Goal: Task Accomplishment & Management: Manage account settings

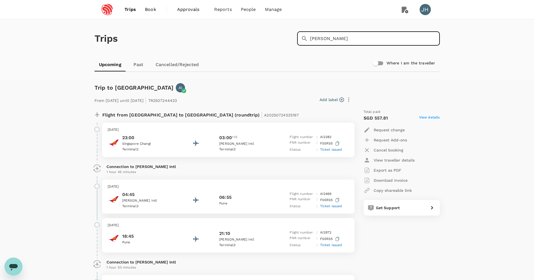
type input "[PERSON_NAME]"
click at [253, 12] on span "People" at bounding box center [248, 9] width 15 height 7
click at [244, 27] on link "Users" at bounding box center [260, 30] width 66 height 13
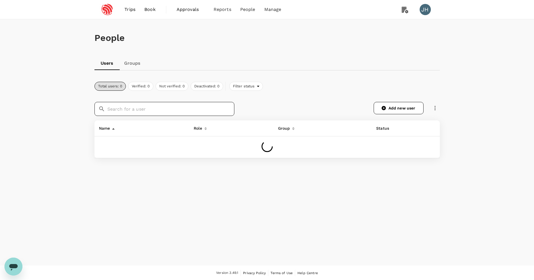
click at [148, 107] on input "text" at bounding box center [170, 109] width 127 height 14
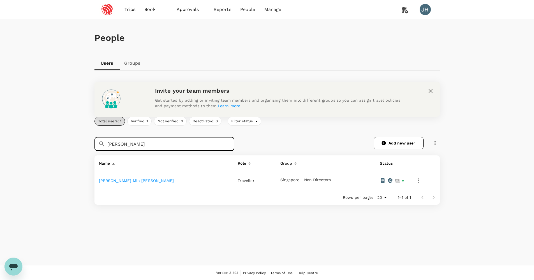
type input "[PERSON_NAME]"
click at [108, 180] on link "[PERSON_NAME] Min [PERSON_NAME]" at bounding box center [136, 181] width 75 height 4
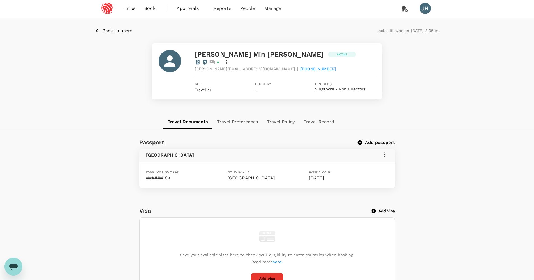
scroll to position [94, 0]
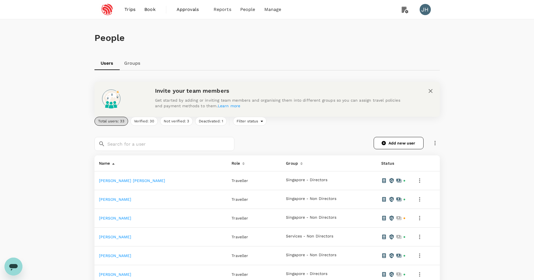
click at [123, 8] on link "Trips" at bounding box center [130, 9] width 20 height 19
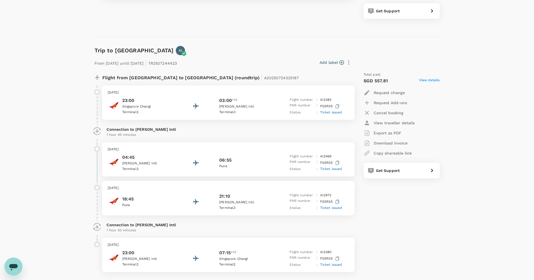
scroll to position [208, 0]
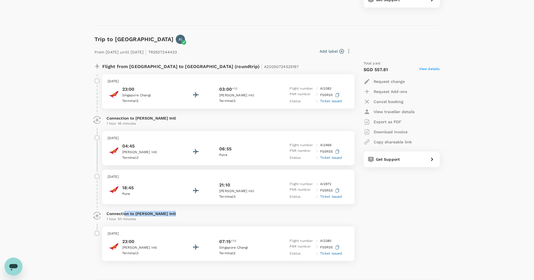
drag, startPoint x: 123, startPoint y: 211, endPoint x: 190, endPoint y: 213, distance: 66.7
click at [190, 213] on p "Connection to [PERSON_NAME] Intl" at bounding box center [229, 214] width 244 height 6
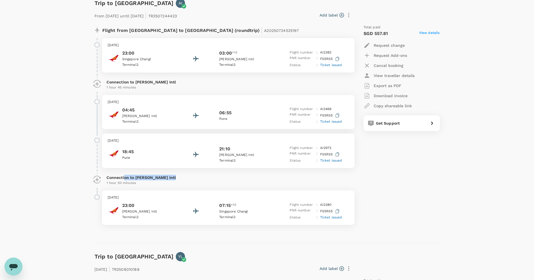
scroll to position [0, 0]
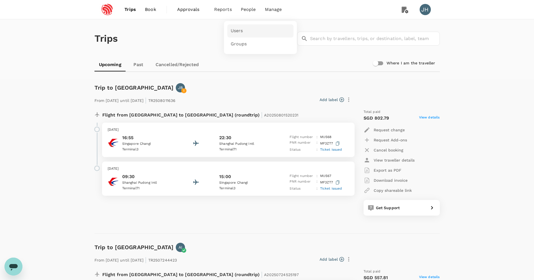
click at [248, 34] on link "Users" at bounding box center [260, 30] width 66 height 13
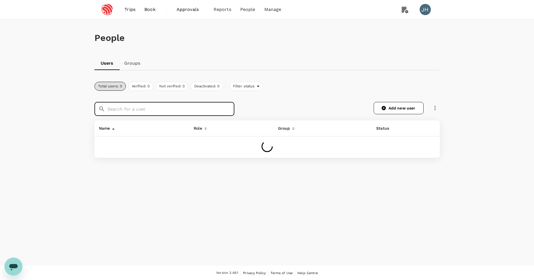
click at [143, 108] on input "text" at bounding box center [170, 109] width 127 height 14
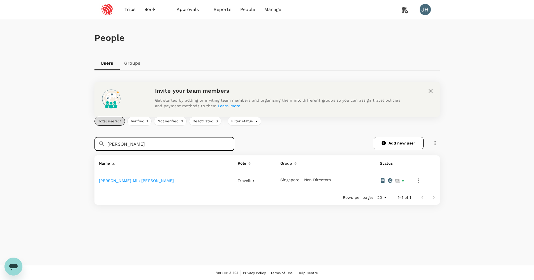
type input "[PERSON_NAME]"
drag, startPoint x: 380, startPoint y: 0, endPoint x: 121, endPoint y: 180, distance: 315.7
click at [121, 180] on link "[PERSON_NAME] Min [PERSON_NAME]" at bounding box center [136, 181] width 75 height 4
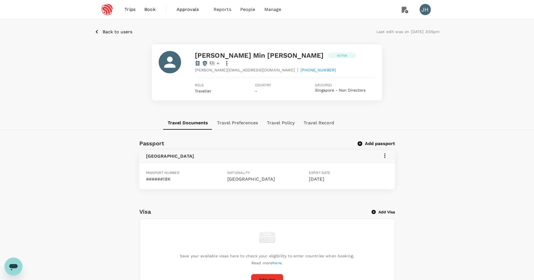
click at [385, 152] on icon at bounding box center [385, 155] width 7 height 7
click at [353, 148] on div at bounding box center [269, 140] width 538 height 280
click at [230, 60] on icon at bounding box center [226, 63] width 7 height 7
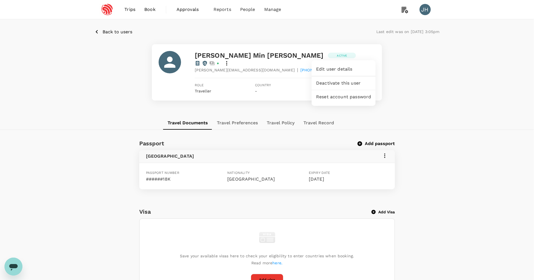
click at [426, 158] on div at bounding box center [269, 140] width 538 height 280
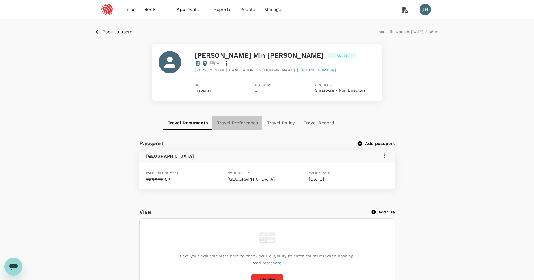
click at [242, 116] on button "Travel Preferences" at bounding box center [237, 122] width 50 height 13
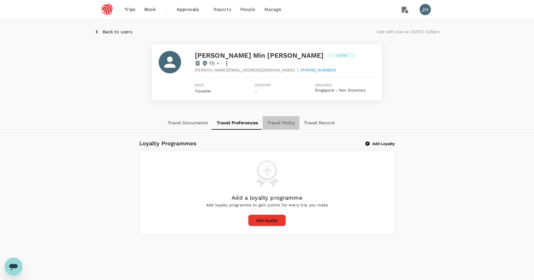
click at [280, 116] on button "Travel Policy" at bounding box center [281, 122] width 37 height 13
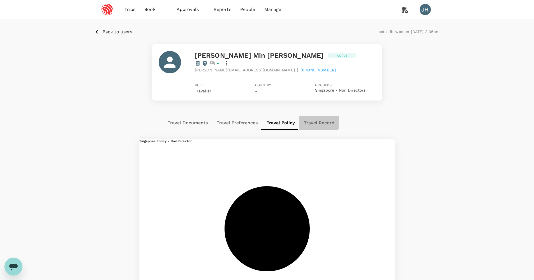
click at [311, 116] on button "Travel Record" at bounding box center [319, 122] width 40 height 13
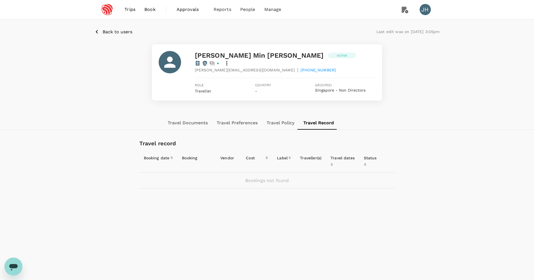
click at [203, 119] on button "Travel Documents" at bounding box center [187, 122] width 49 height 13
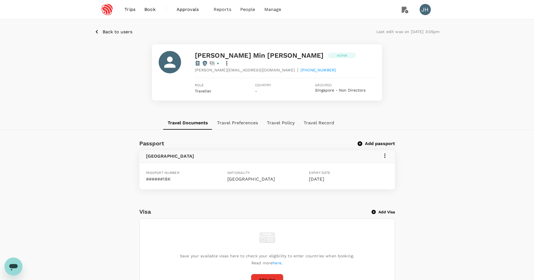
click at [388, 152] on icon at bounding box center [385, 155] width 7 height 7
click at [375, 164] on span "Edit" at bounding box center [376, 162] width 15 height 7
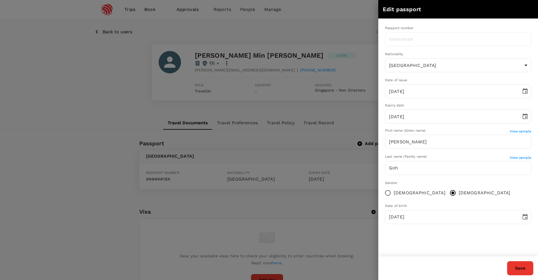
click at [420, 31] on div "Passport number ​" at bounding box center [453, 32] width 155 height 31
